Goal: Task Accomplishment & Management: Manage account settings

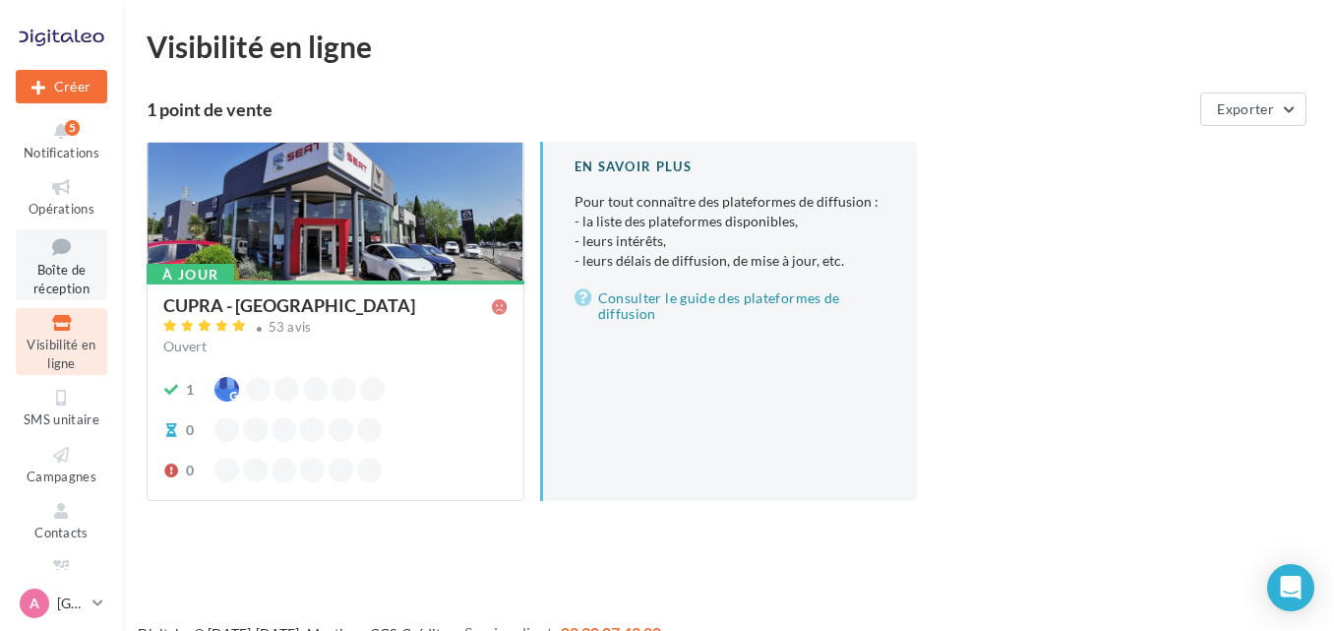
click at [23, 255] on icon at bounding box center [62, 246] width 80 height 27
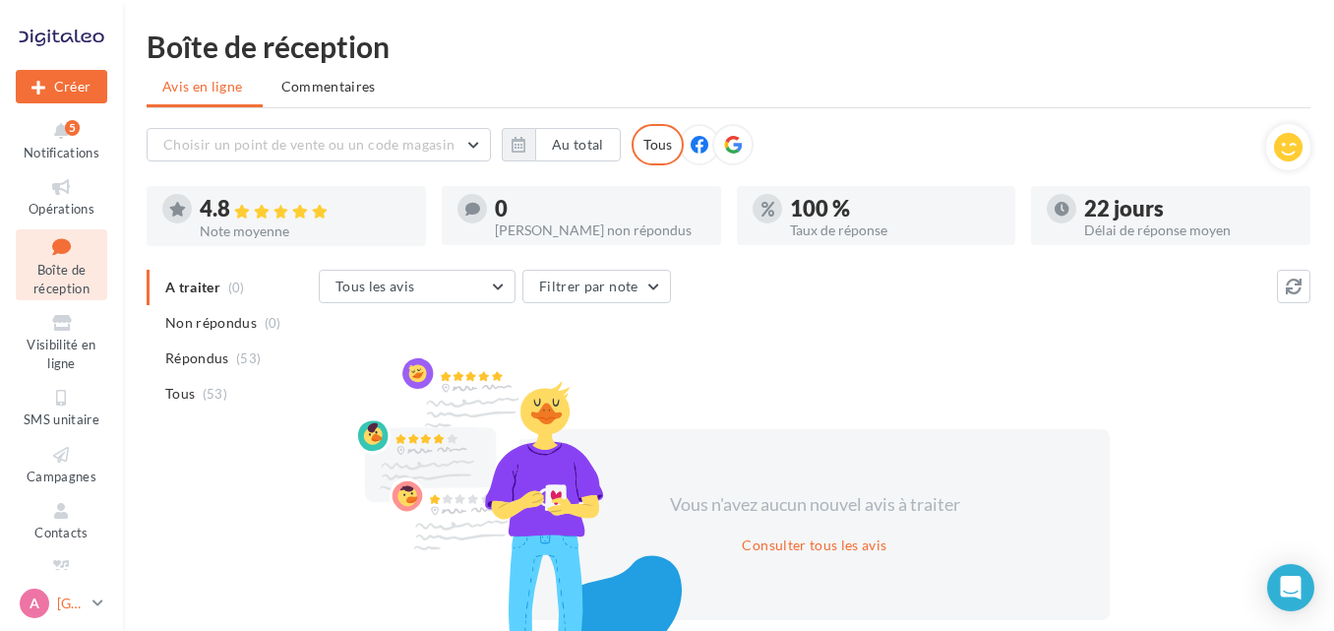
click at [97, 599] on icon at bounding box center [98, 602] width 11 height 17
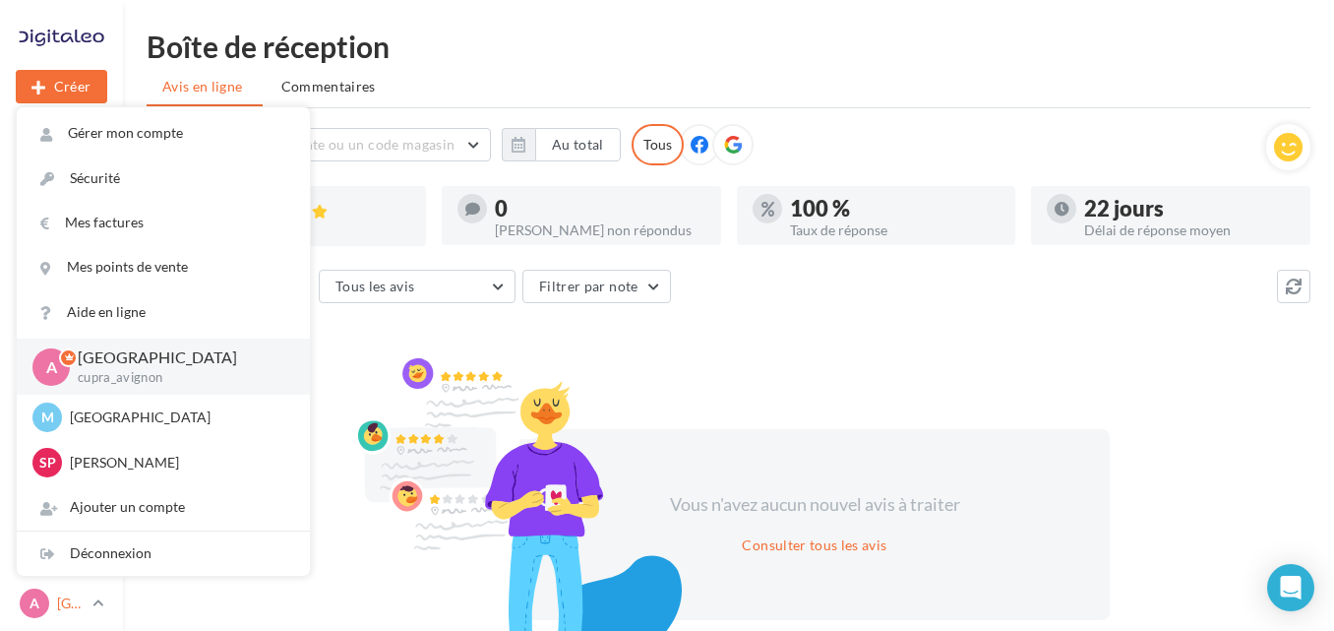
click at [97, 599] on icon at bounding box center [98, 602] width 11 height 17
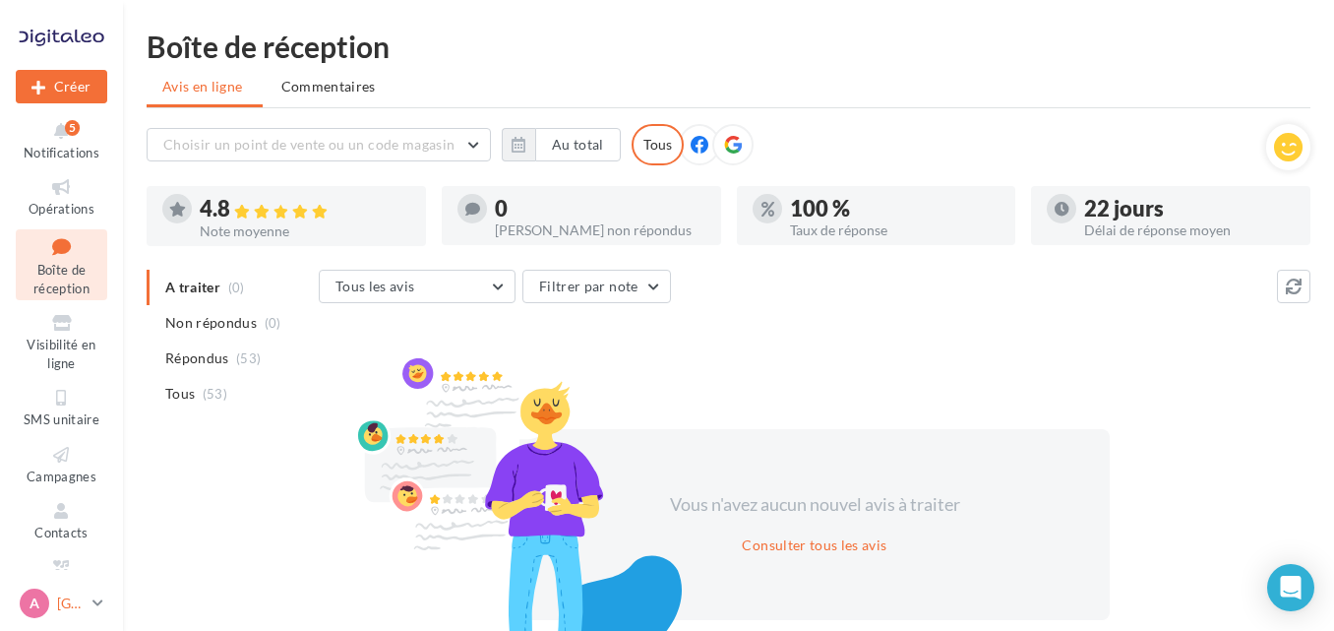
click at [97, 590] on link "A Avignon cupra_avignon" at bounding box center [62, 603] width 92 height 37
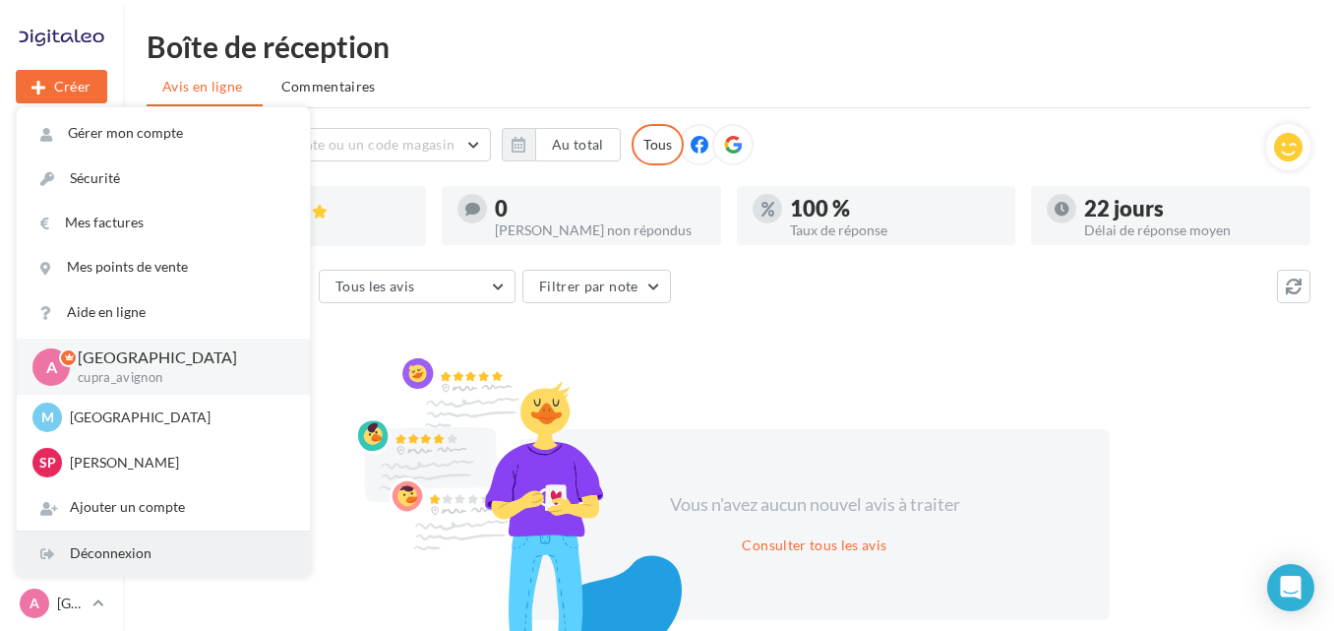
click at [94, 557] on div "Déconnexion" at bounding box center [163, 553] width 293 height 44
